Goal: Check status: Check status

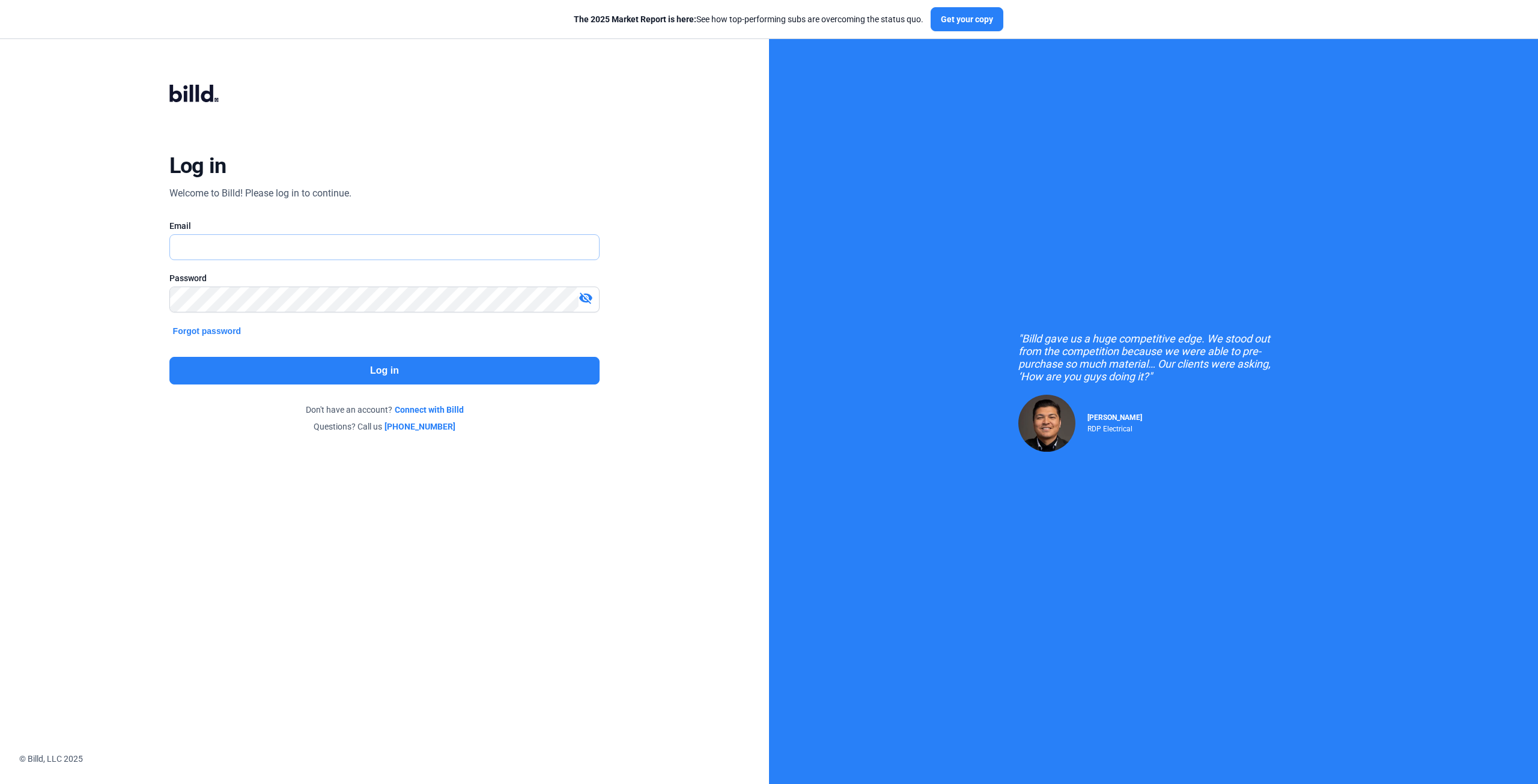
type input "[EMAIL_ADDRESS][DOMAIN_NAME]"
click at [401, 366] on button "Log in" at bounding box center [385, 370] width 431 height 28
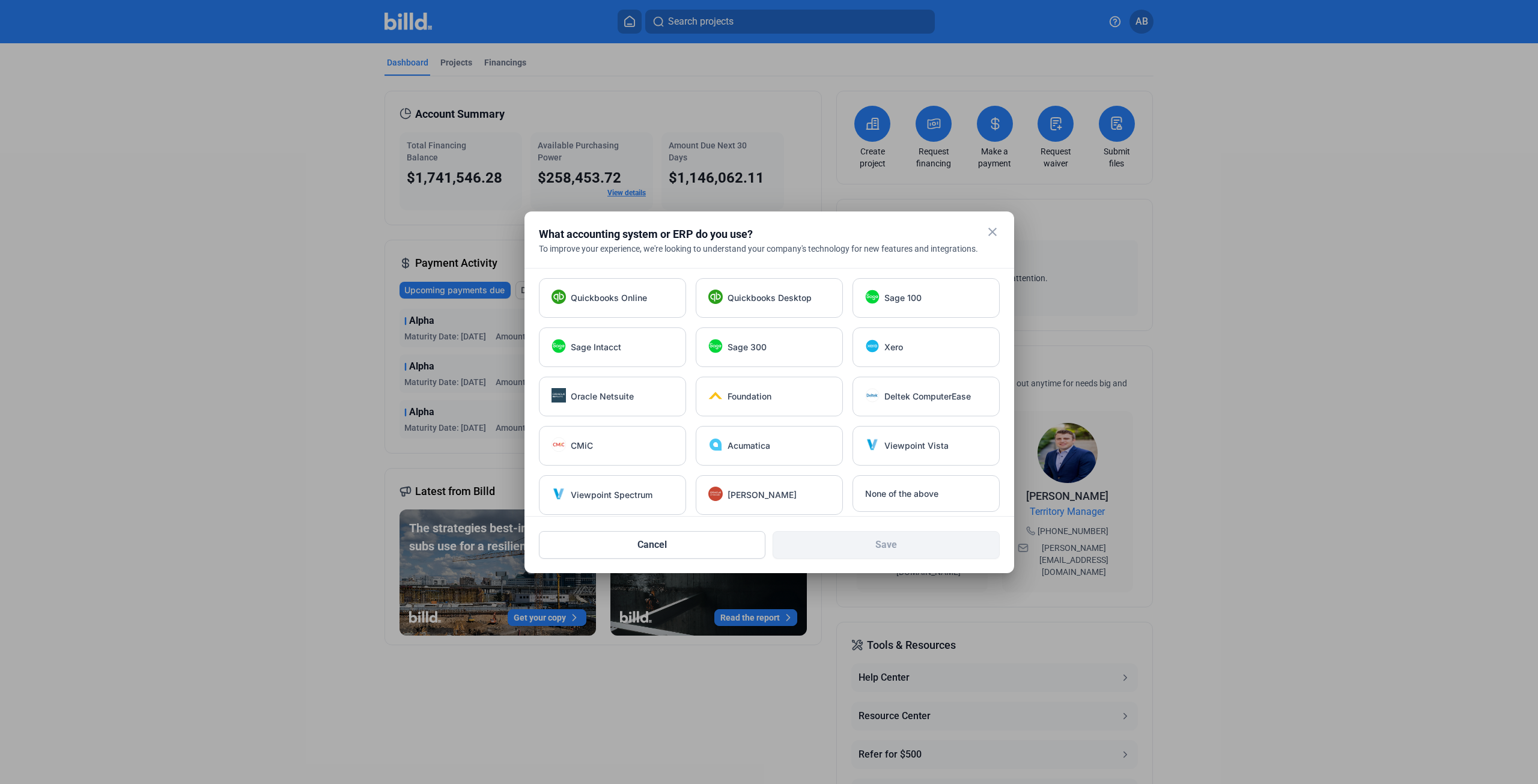
scroll to position [9, 0]
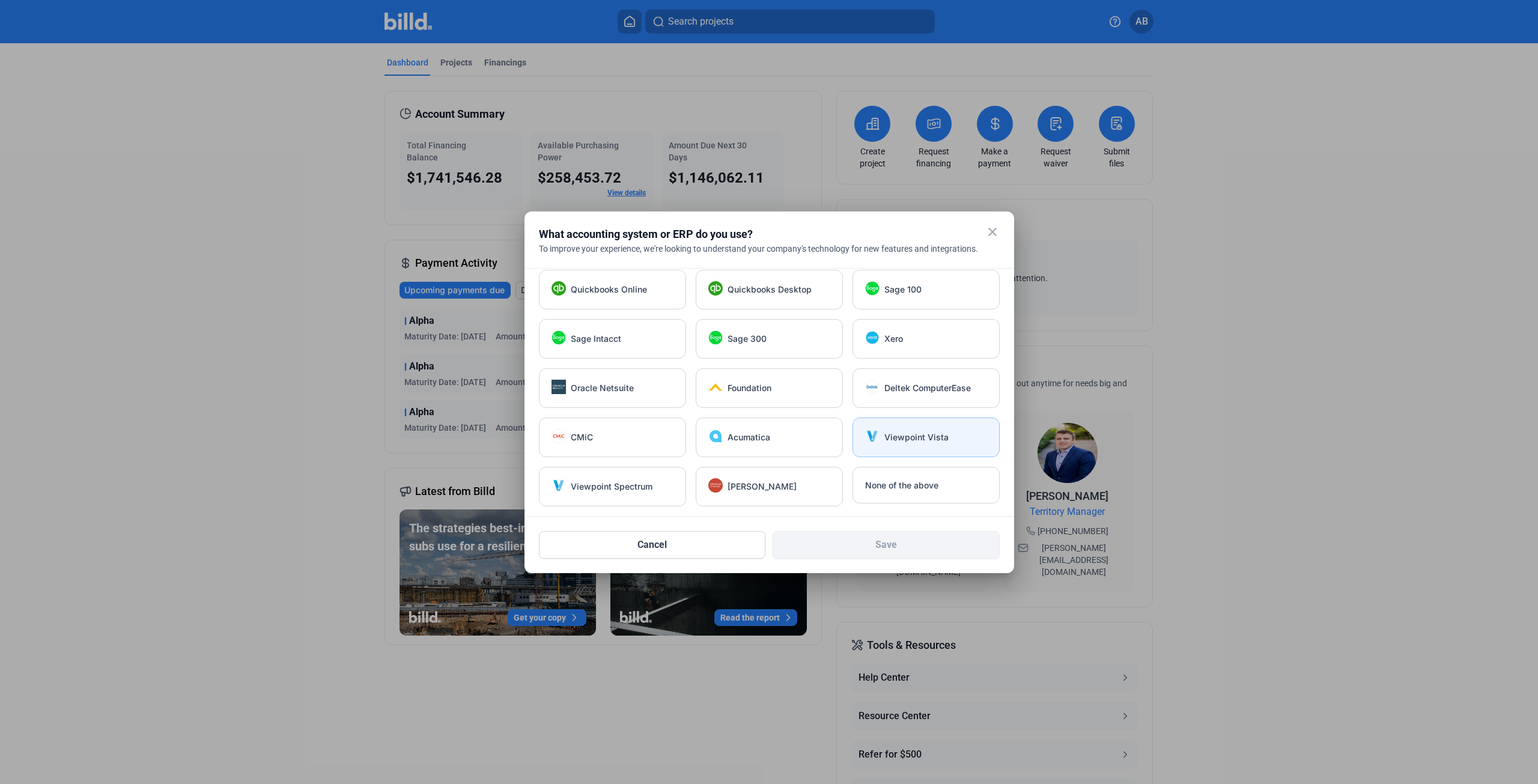
click at [919, 436] on span "Viewpoint Vista" at bounding box center [916, 437] width 65 height 12
click at [893, 546] on button "Save" at bounding box center [887, 544] width 227 height 28
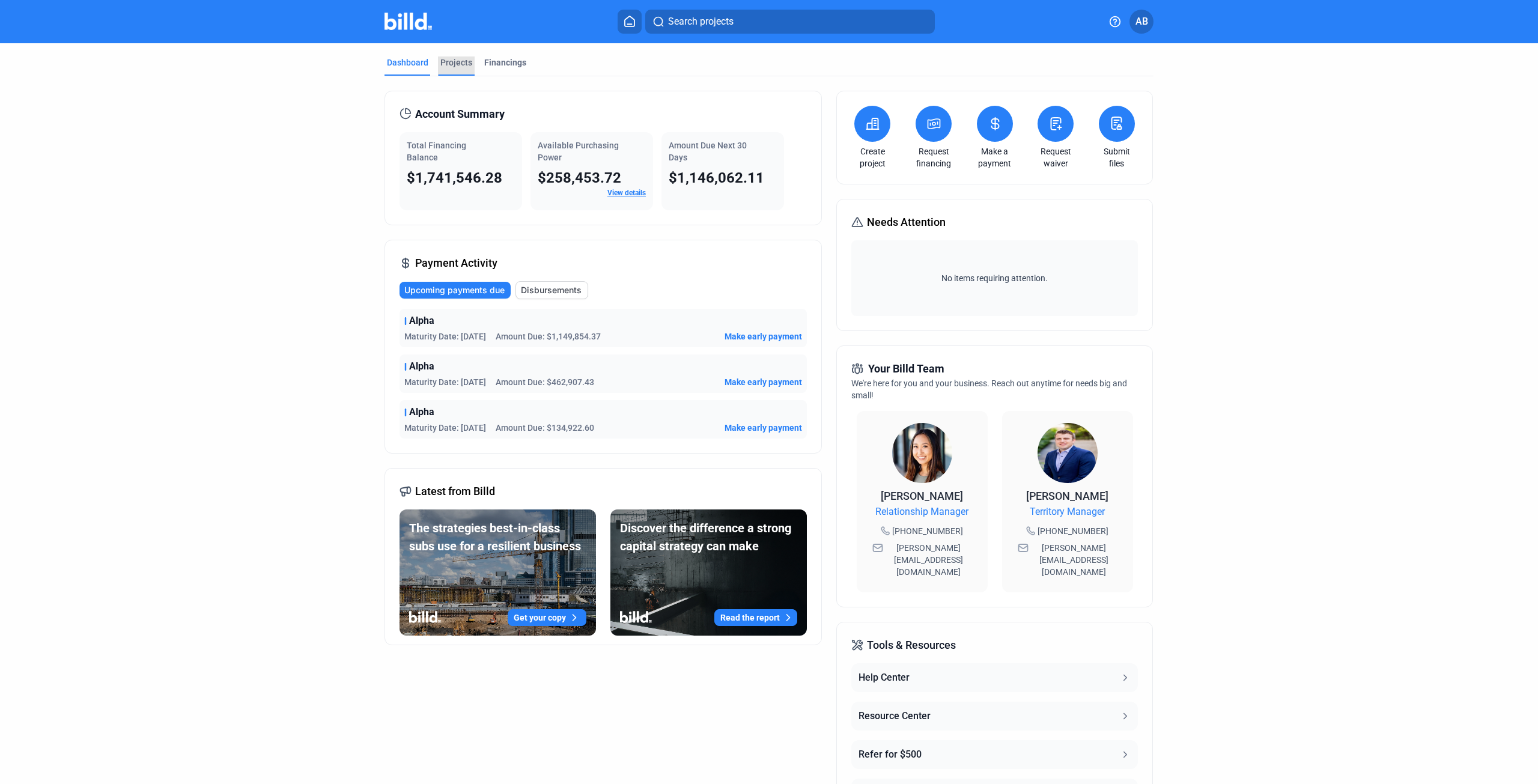
click at [452, 66] on div "Projects" at bounding box center [457, 63] width 32 height 12
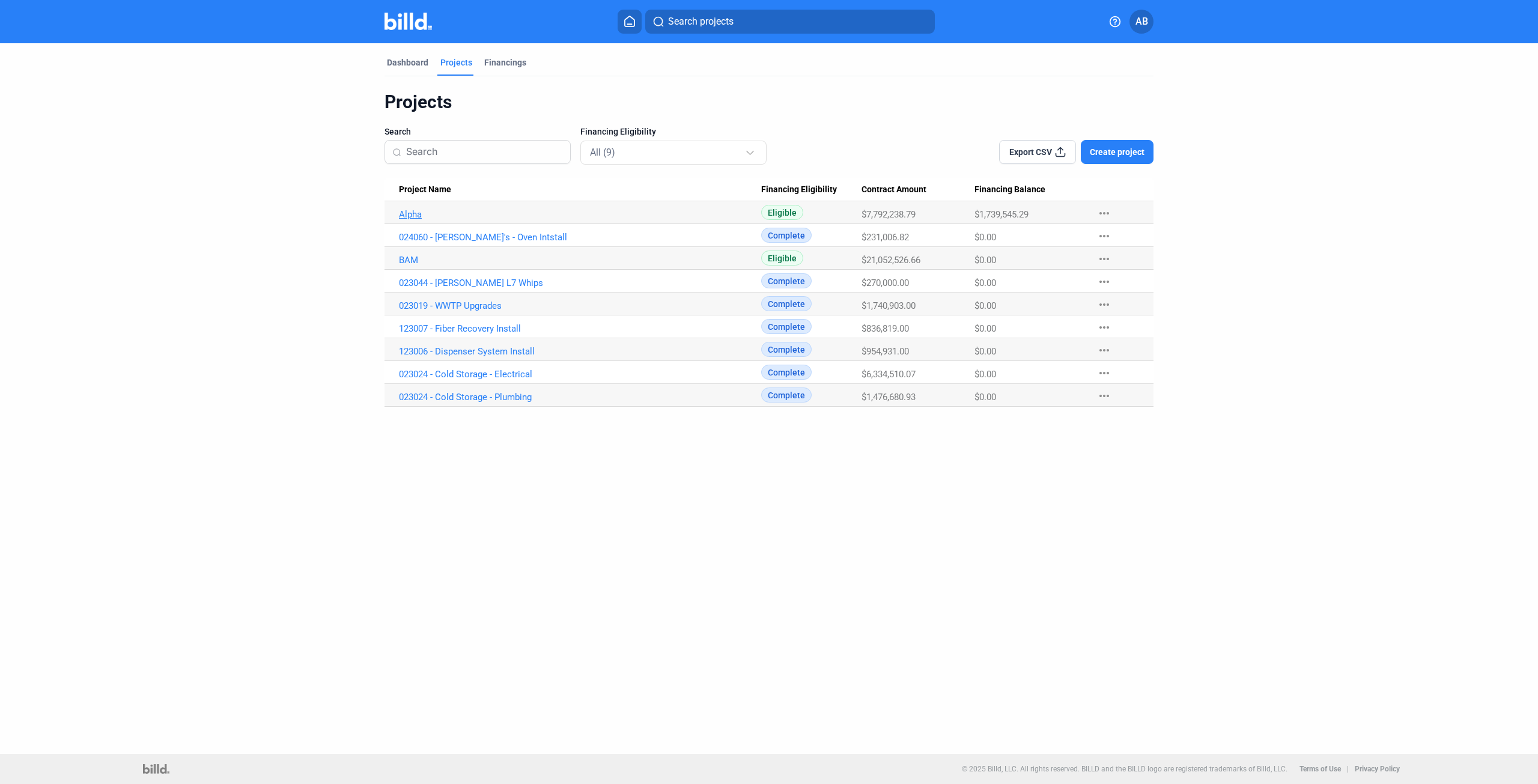
click at [418, 216] on link "Alpha" at bounding box center [580, 214] width 363 height 11
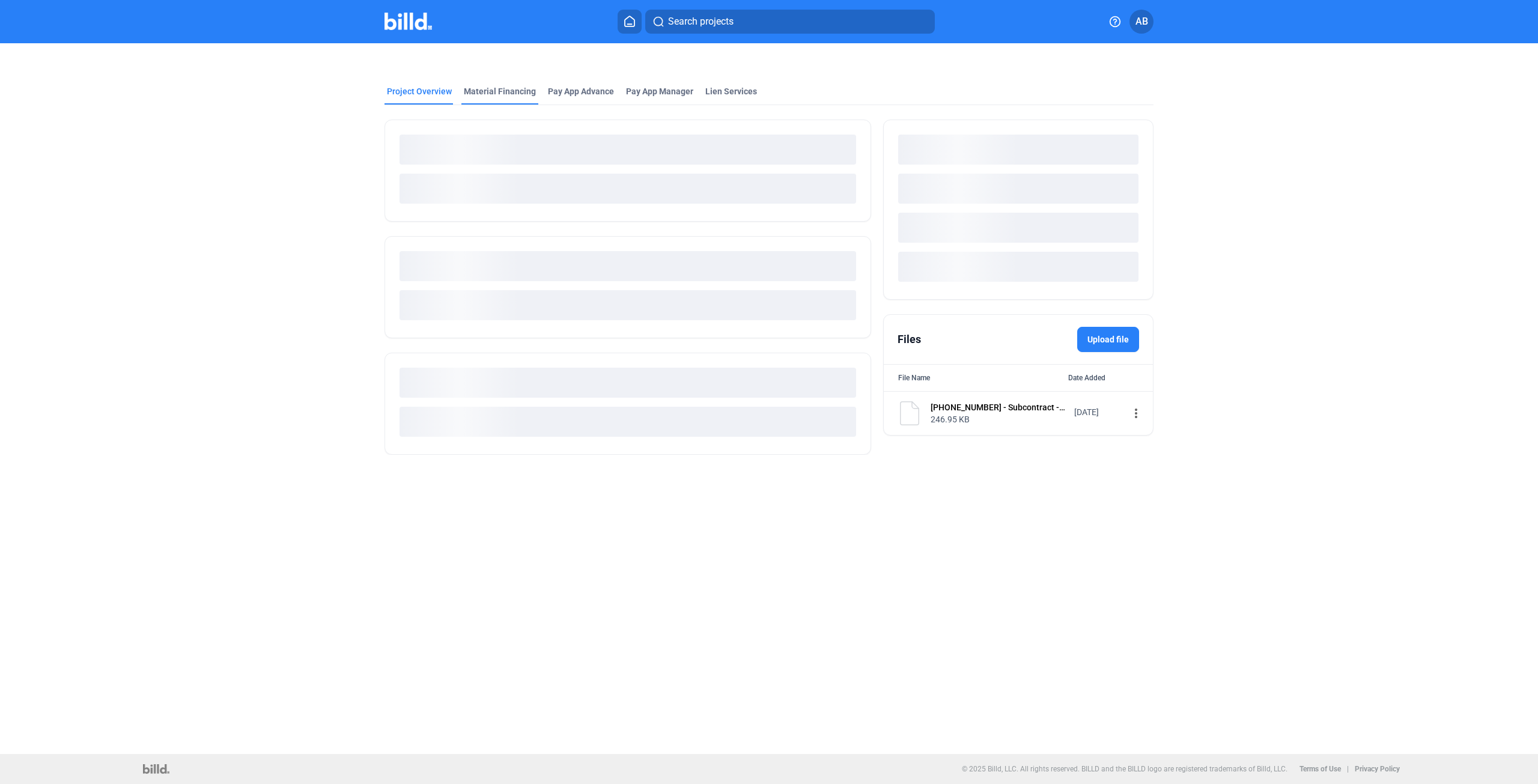
click at [501, 90] on div "Material Financing" at bounding box center [500, 92] width 72 height 12
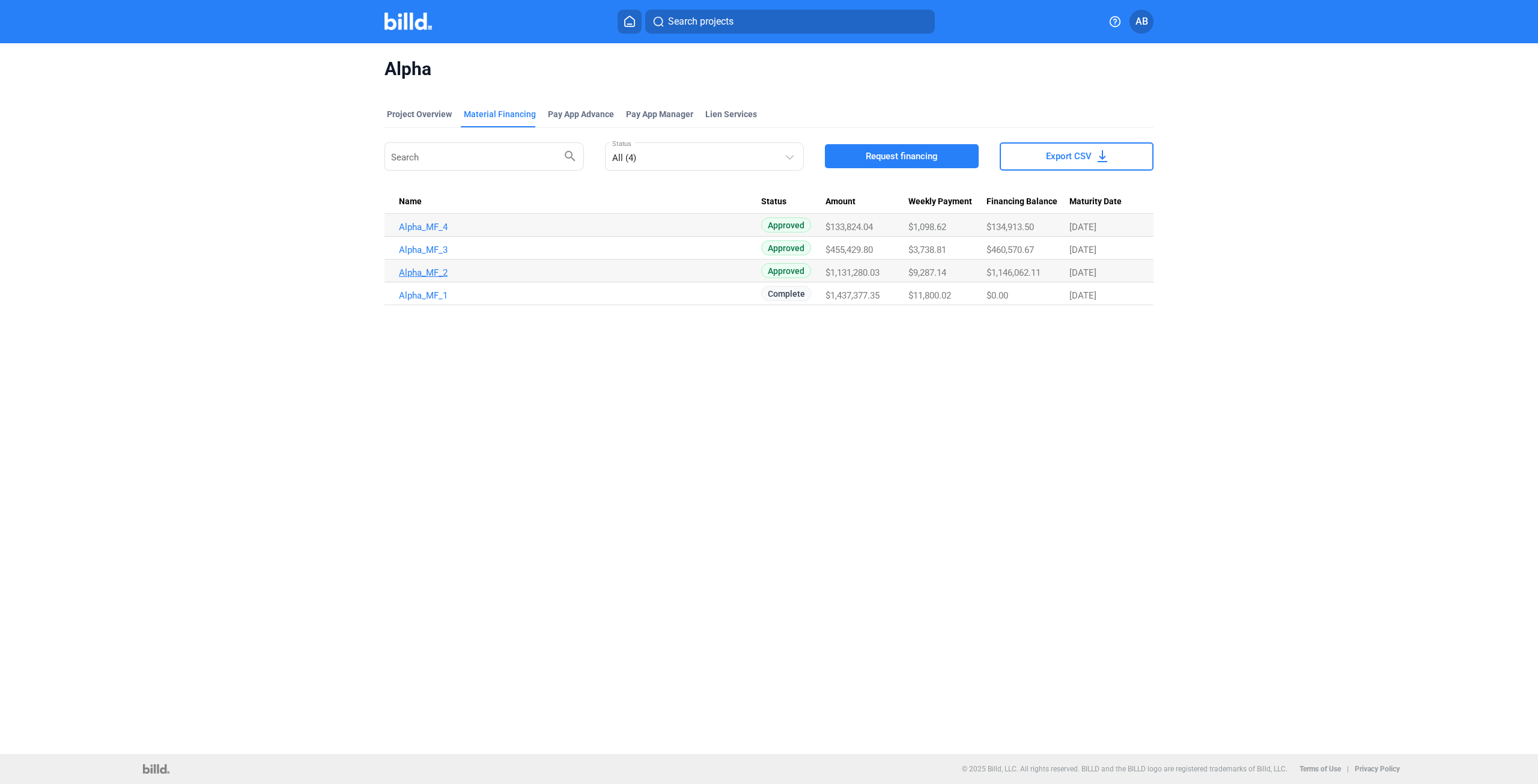
click at [438, 274] on link "Alpha_MF_2" at bounding box center [580, 273] width 363 height 11
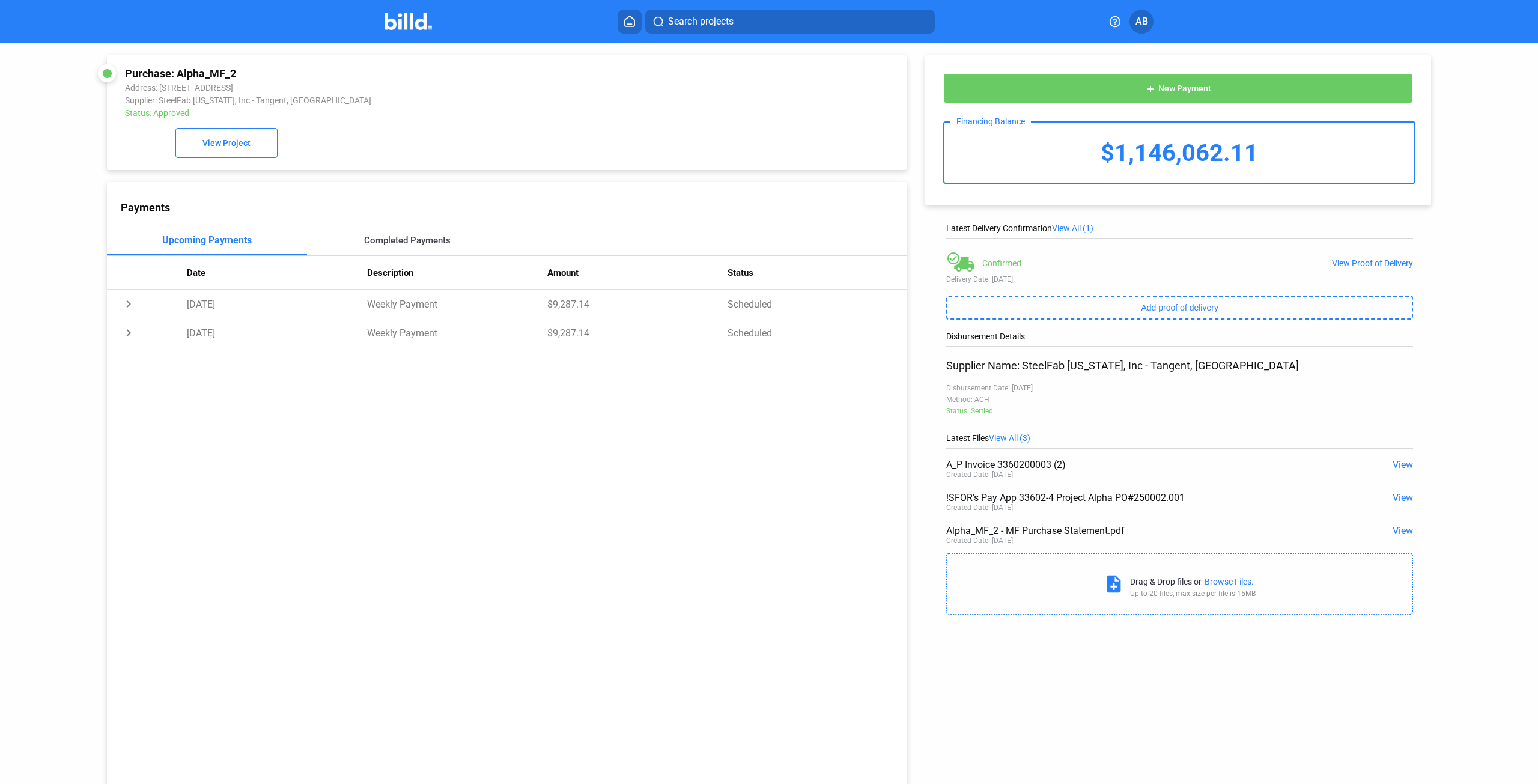
click at [395, 243] on div "Completed Payments" at bounding box center [407, 240] width 87 height 11
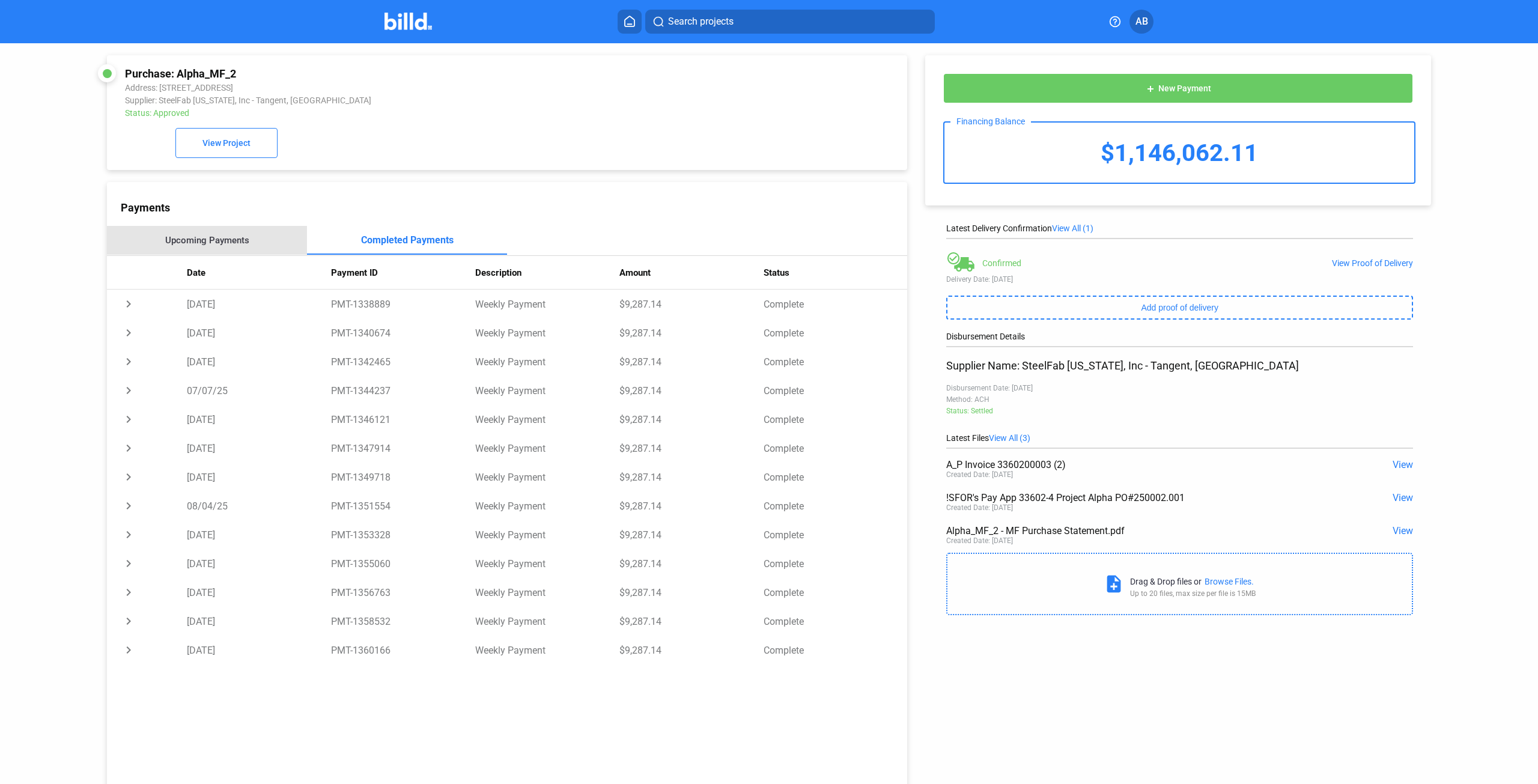
click at [222, 245] on div "Upcoming Payments" at bounding box center [207, 240] width 84 height 11
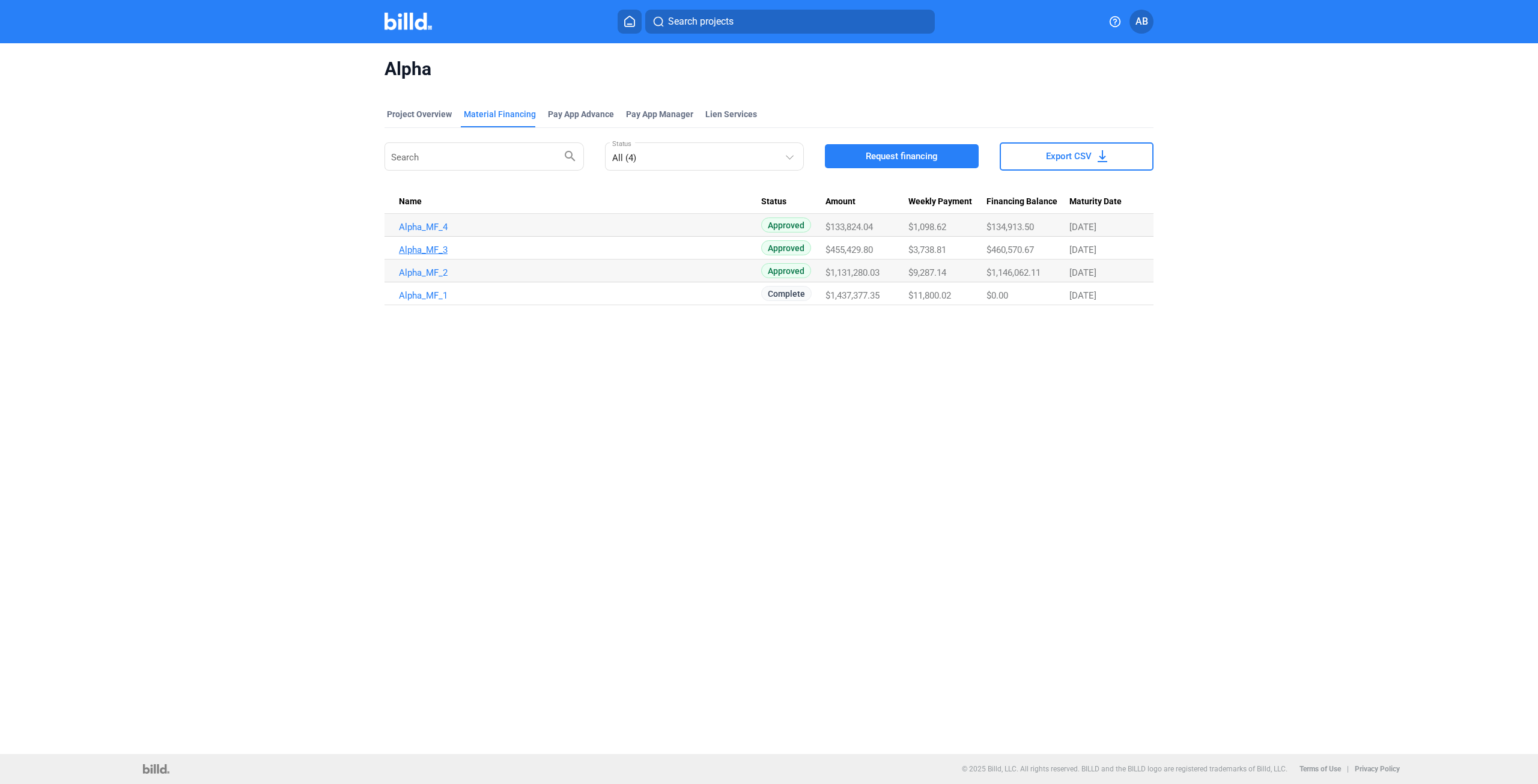
click at [420, 251] on link "Alpha_MF_3" at bounding box center [580, 250] width 363 height 11
click at [434, 232] on td "Alpha_MF_4" at bounding box center [573, 225] width 377 height 23
click at [430, 226] on link "Alpha_MF_4" at bounding box center [580, 227] width 363 height 11
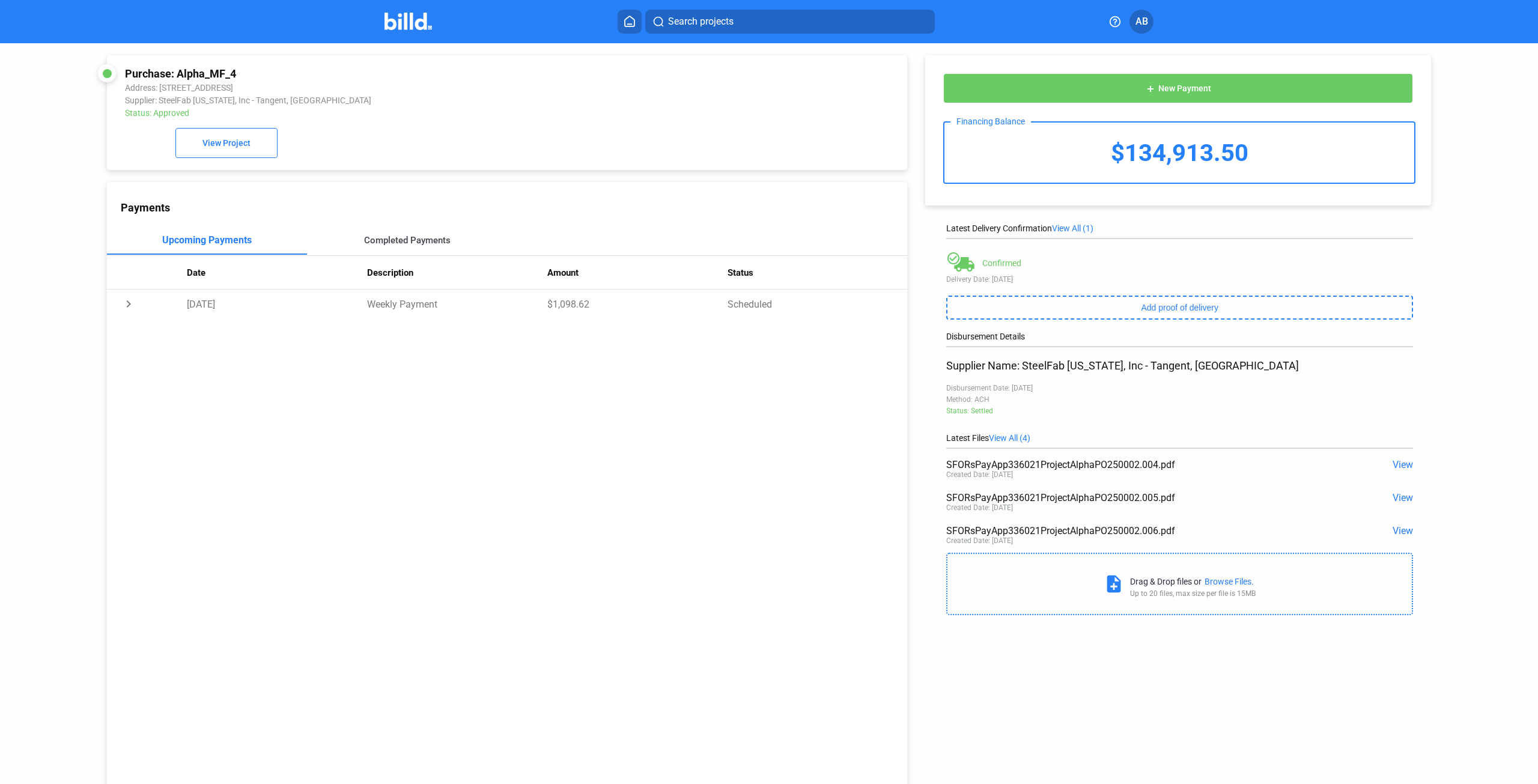
click at [380, 233] on div "Completed Payments" at bounding box center [407, 240] width 200 height 29
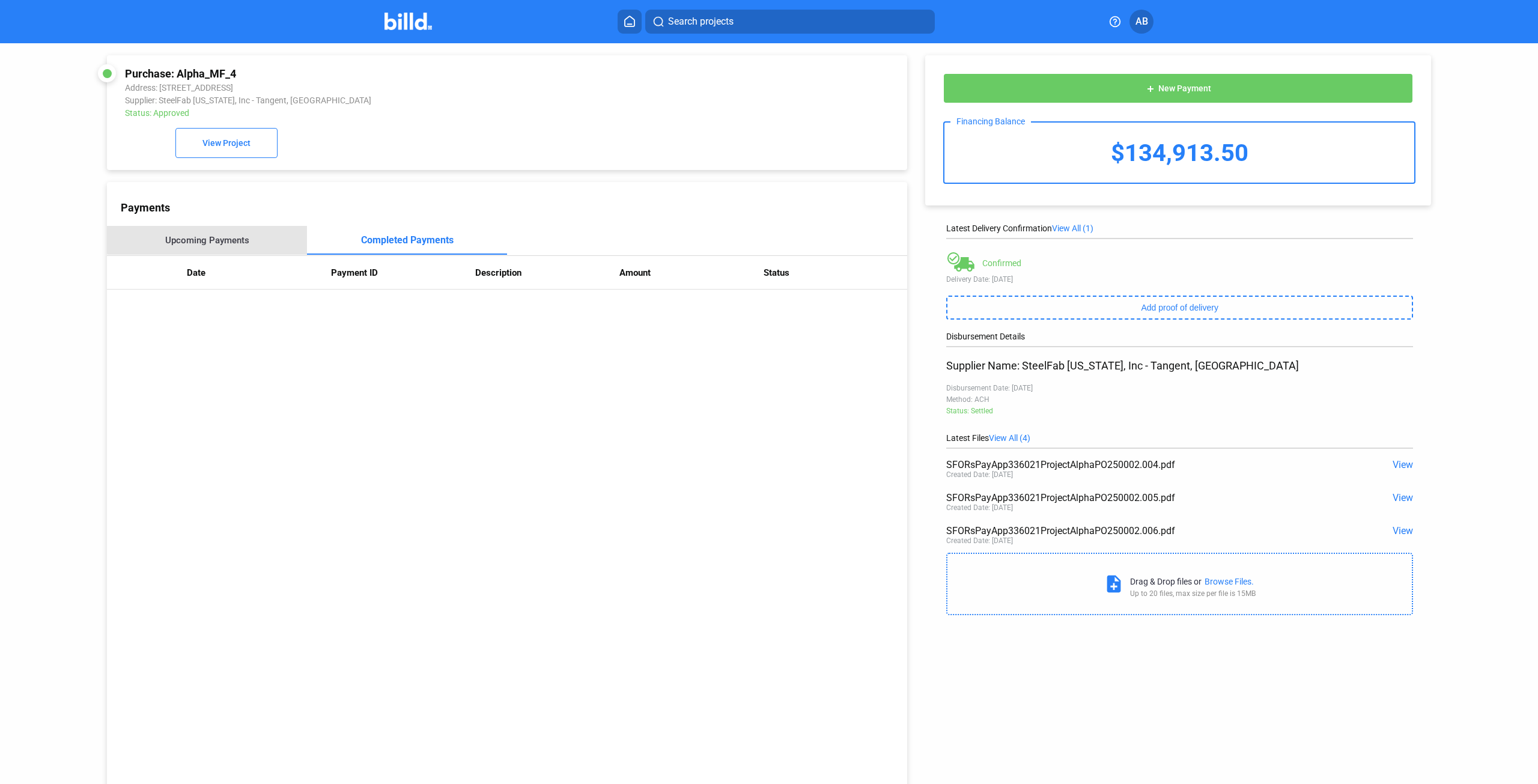
click at [210, 241] on div "Upcoming Payments" at bounding box center [207, 240] width 84 height 11
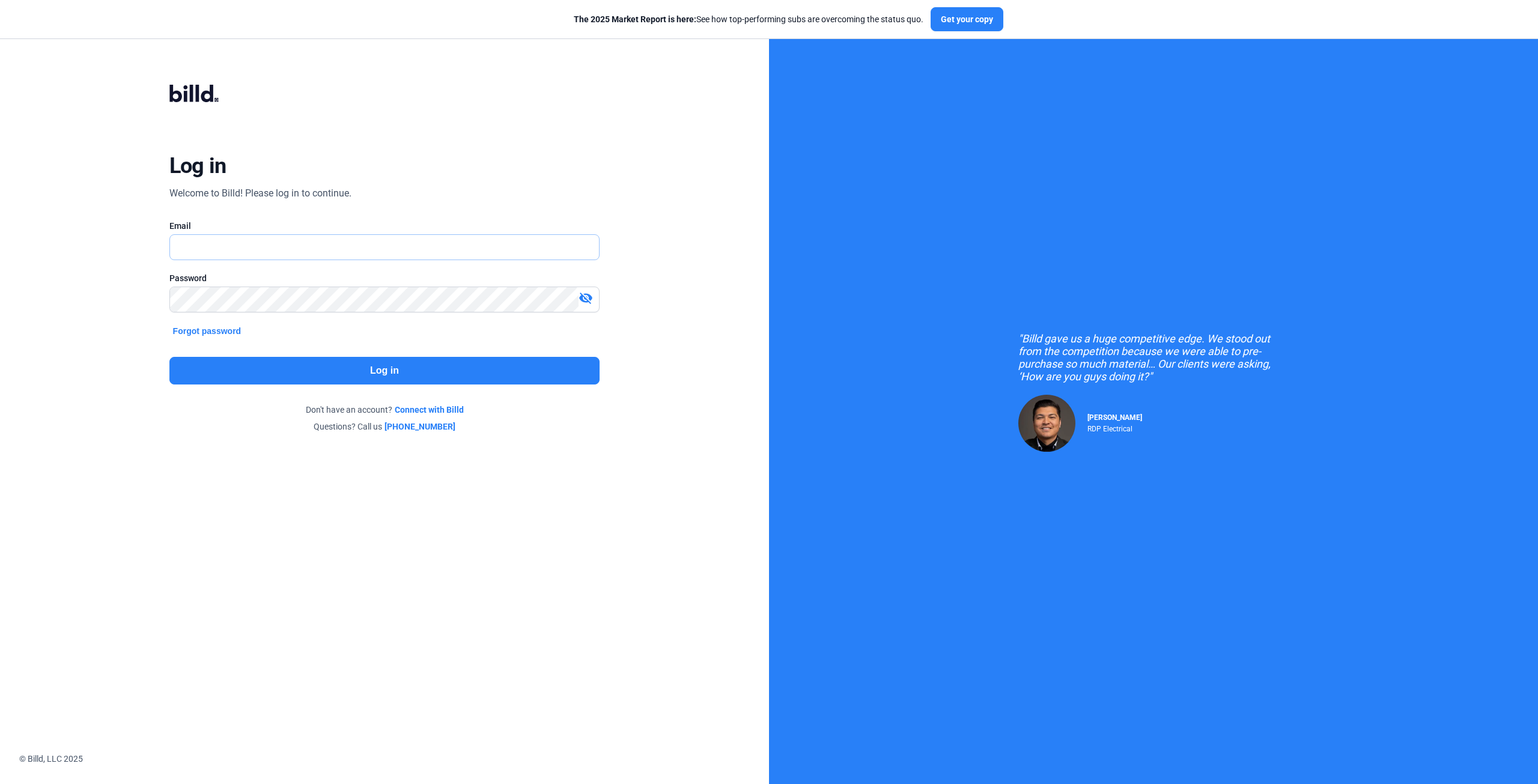
type input "[EMAIL_ADDRESS][DOMAIN_NAME]"
click at [381, 366] on button "Log in" at bounding box center [385, 370] width 431 height 28
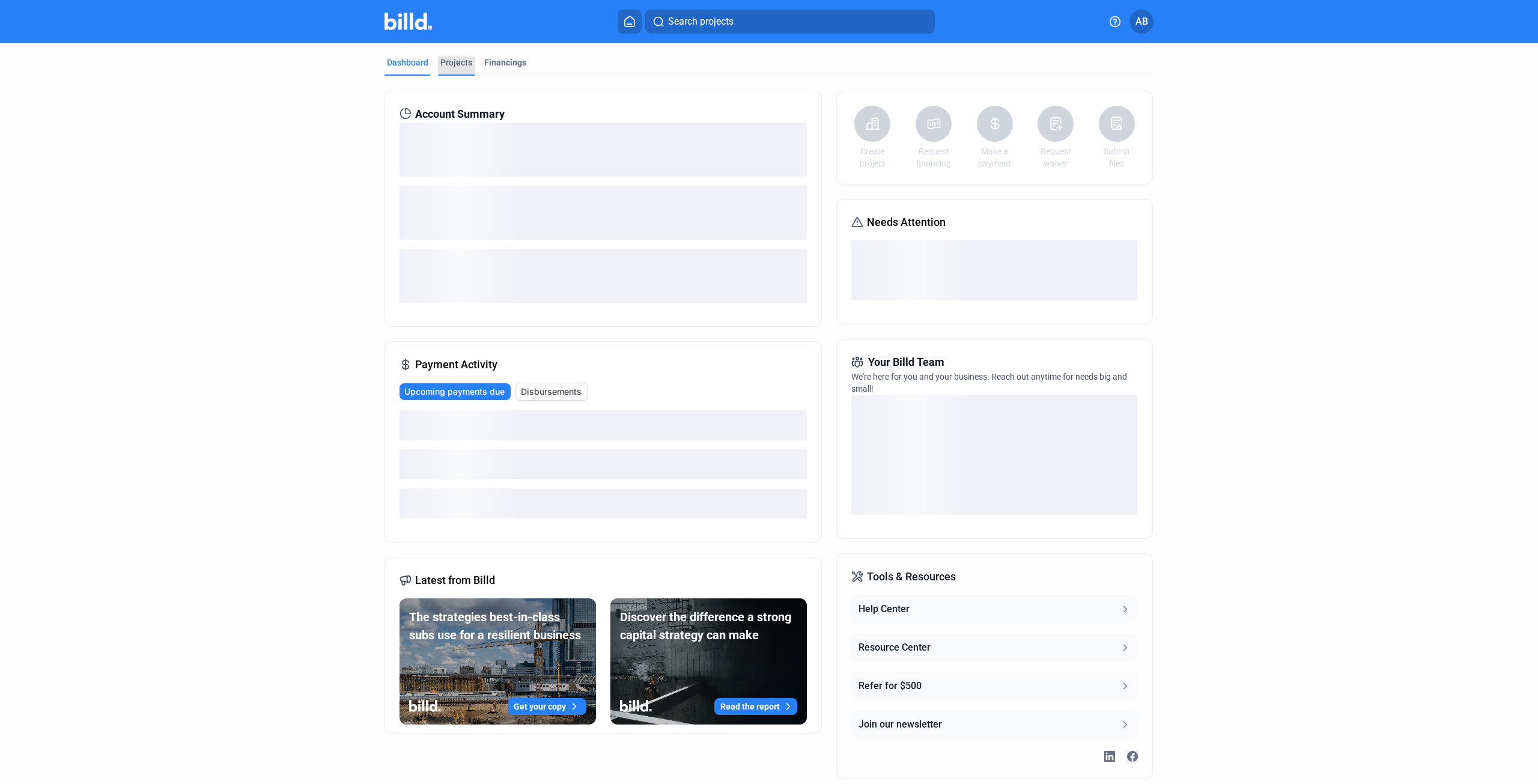
click at [449, 58] on div "Projects" at bounding box center [457, 63] width 32 height 12
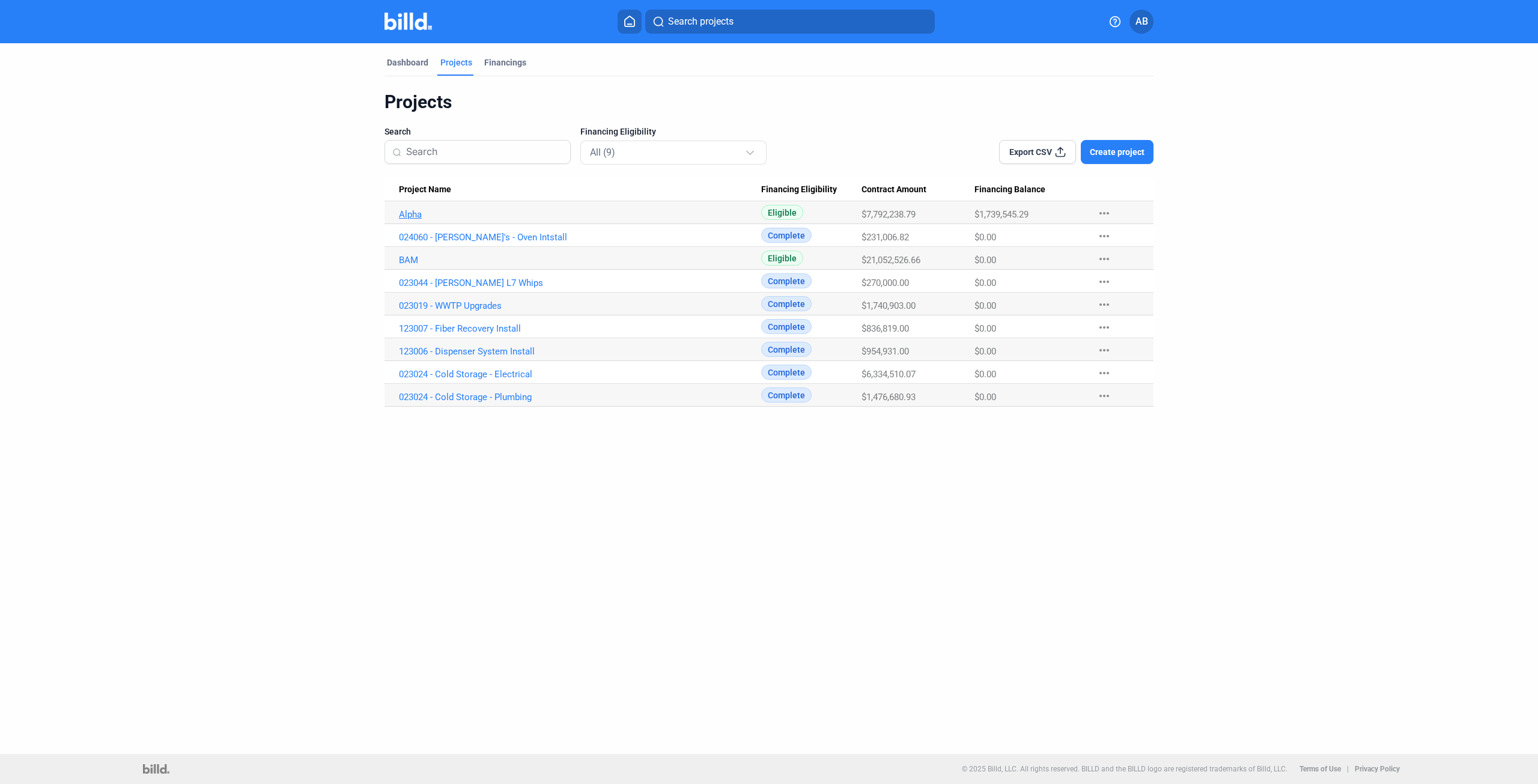
click at [414, 211] on link "Alpha" at bounding box center [580, 214] width 363 height 11
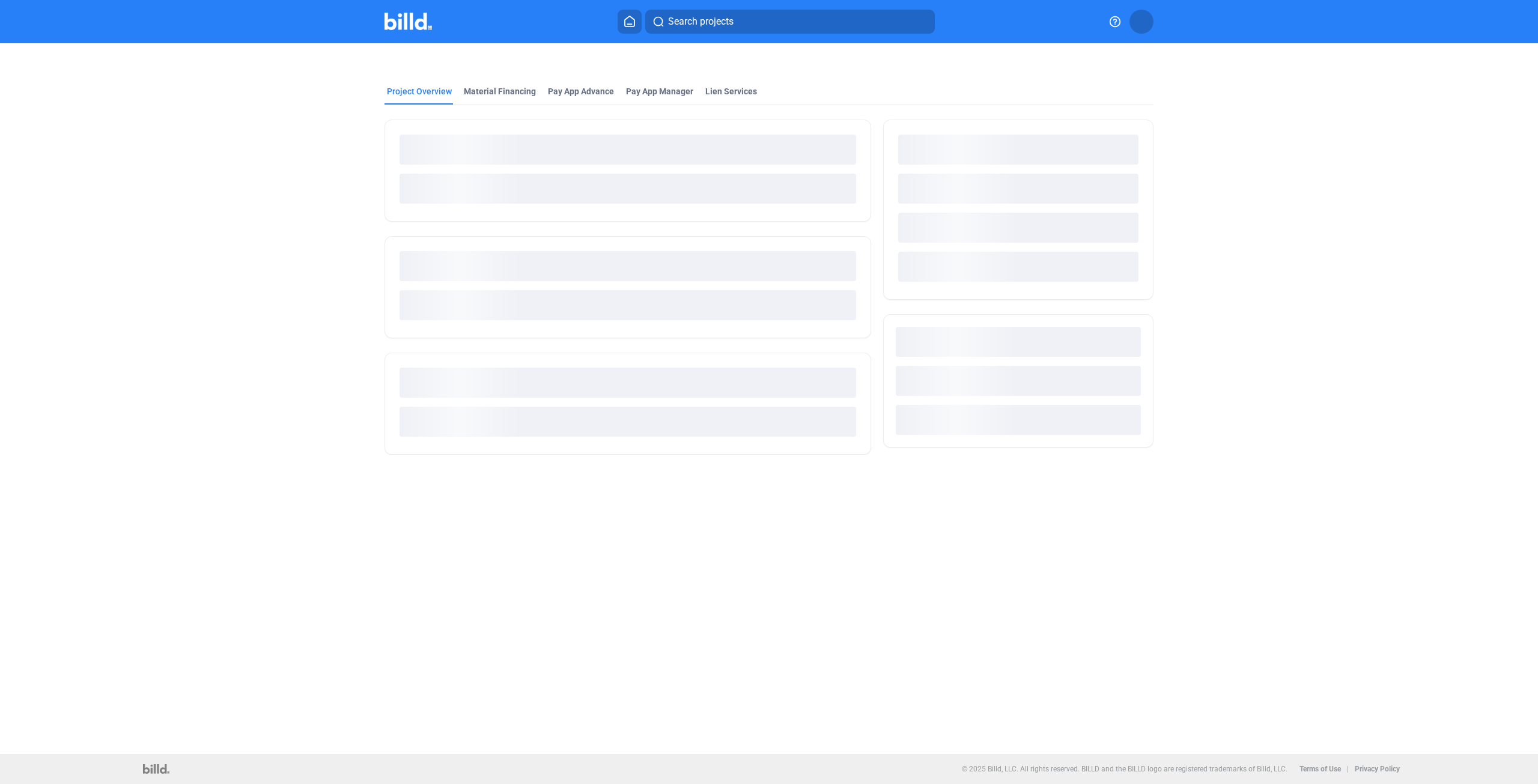
click at [415, 210] on ngx-skeleton-loader at bounding box center [627, 187] width 457 height 49
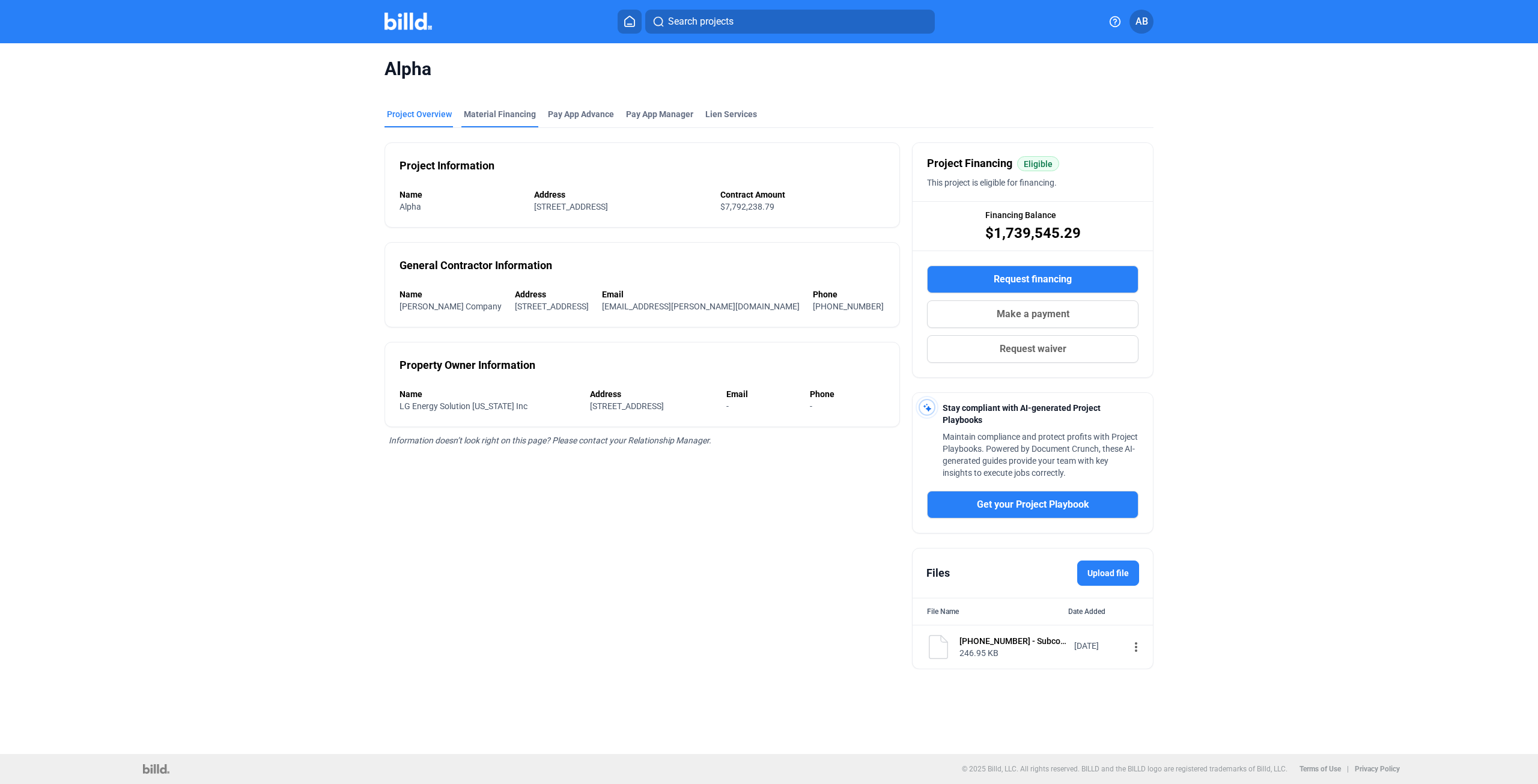
click at [501, 95] on div "Alpha" at bounding box center [769, 69] width 769 height 52
click at [490, 120] on div "Material Financing" at bounding box center [500, 117] width 77 height 19
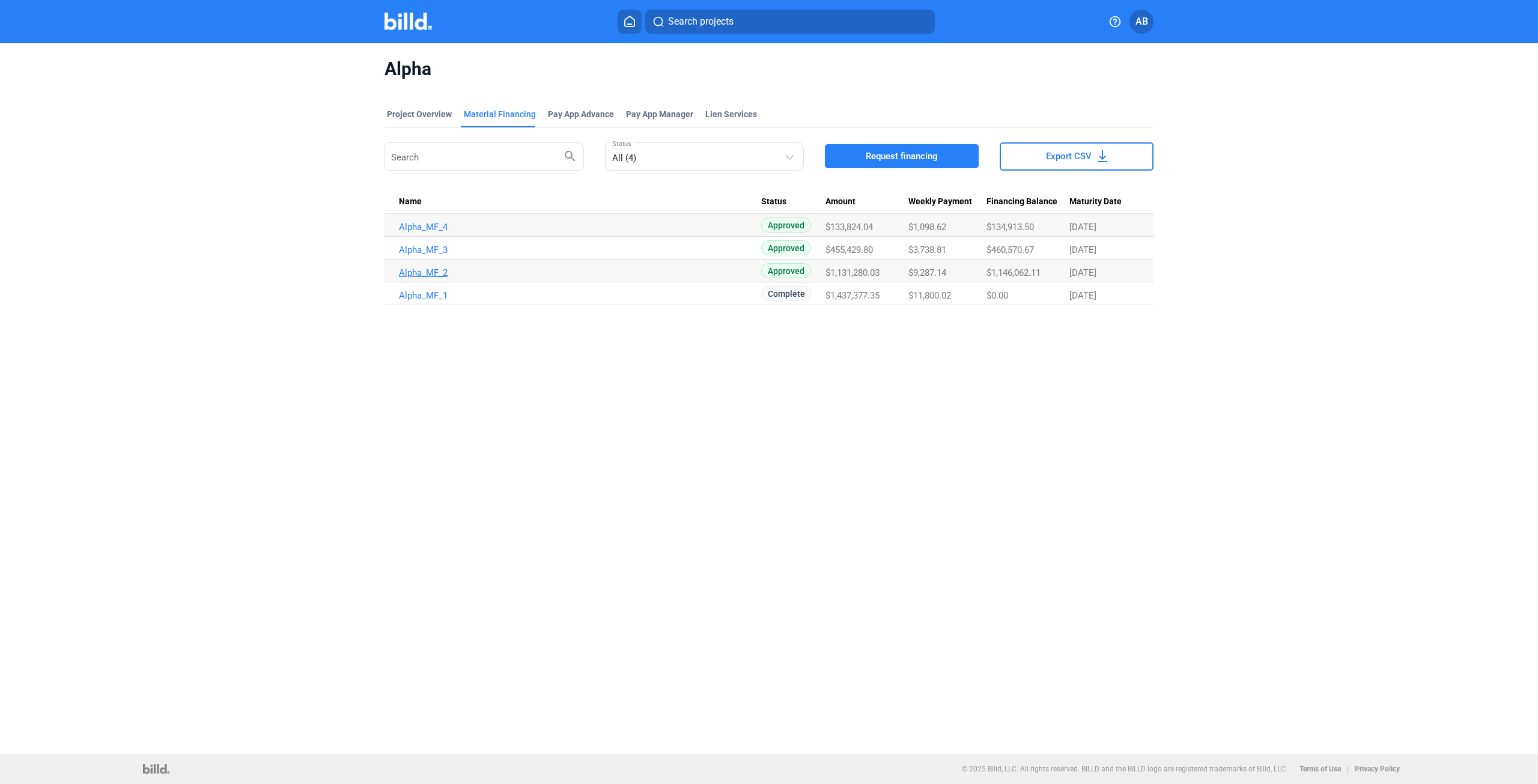
click at [426, 273] on link "Alpha_MF_2" at bounding box center [580, 273] width 363 height 11
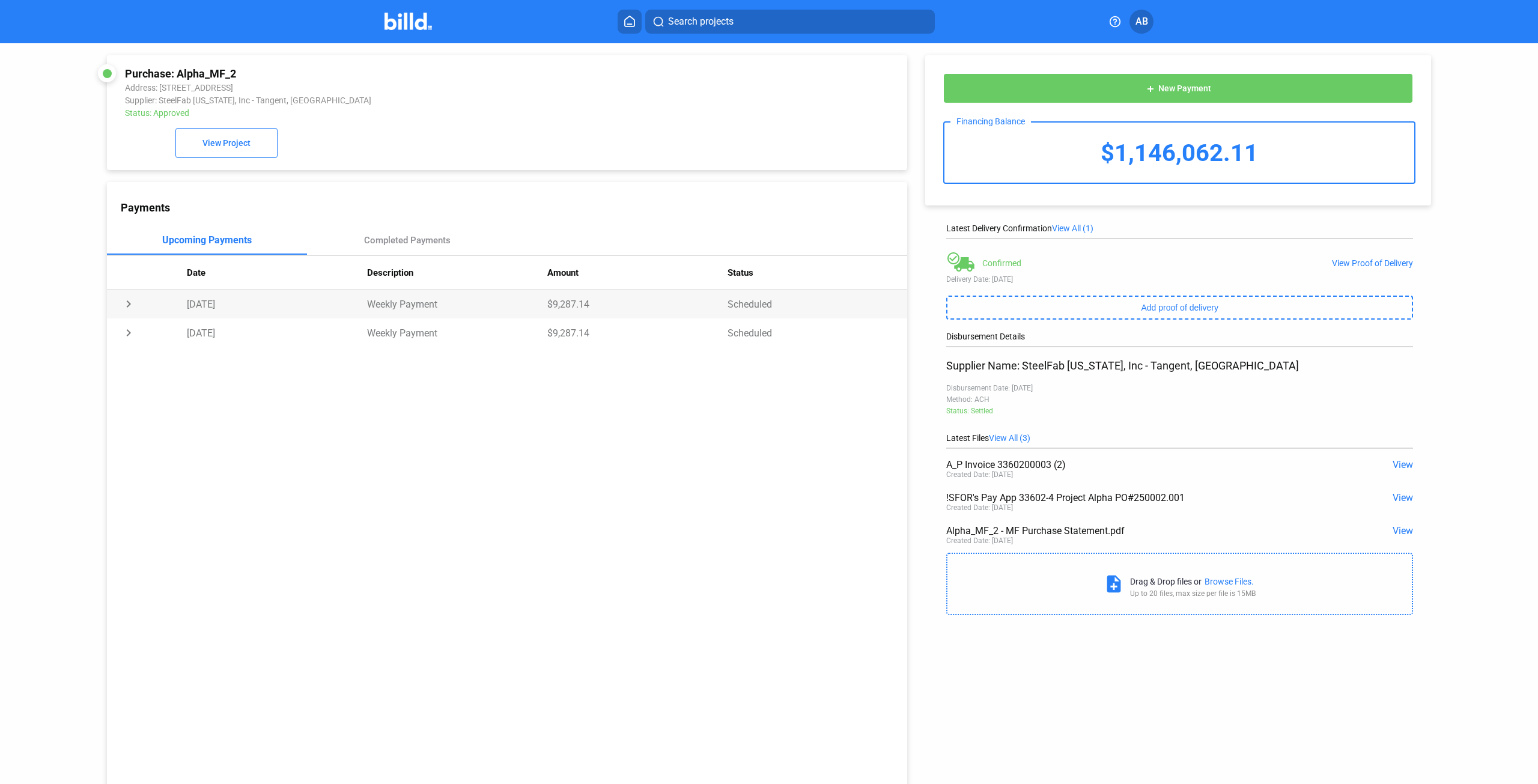
click at [125, 307] on td "chevron_right" at bounding box center [147, 304] width 80 height 29
click at [130, 305] on td "expand_more" at bounding box center [147, 304] width 80 height 29
click at [414, 243] on div "Completed Payments" at bounding box center [407, 240] width 87 height 11
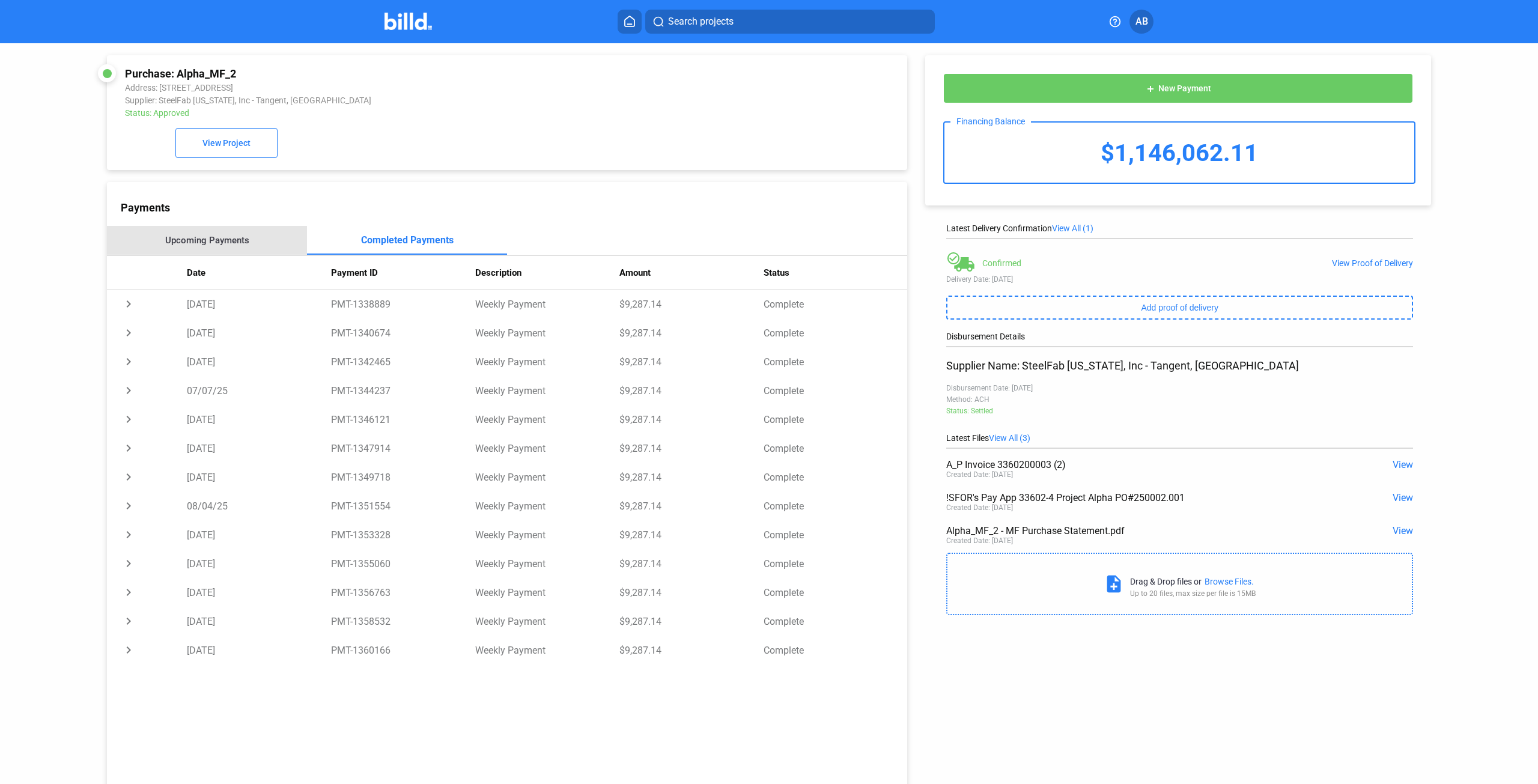
click at [230, 245] on div "Upcoming Payments" at bounding box center [207, 240] width 84 height 11
